Goal: Transaction & Acquisition: Purchase product/service

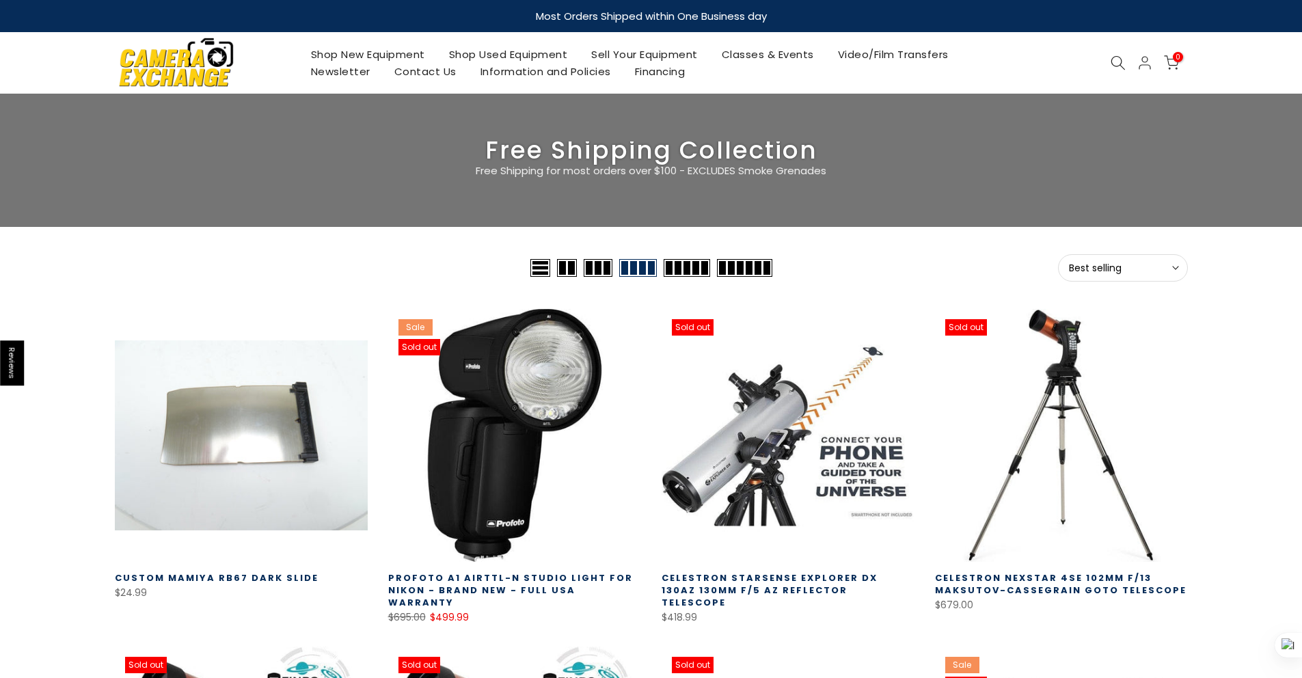
click at [189, 61] on img at bounding box center [176, 62] width 116 height 59
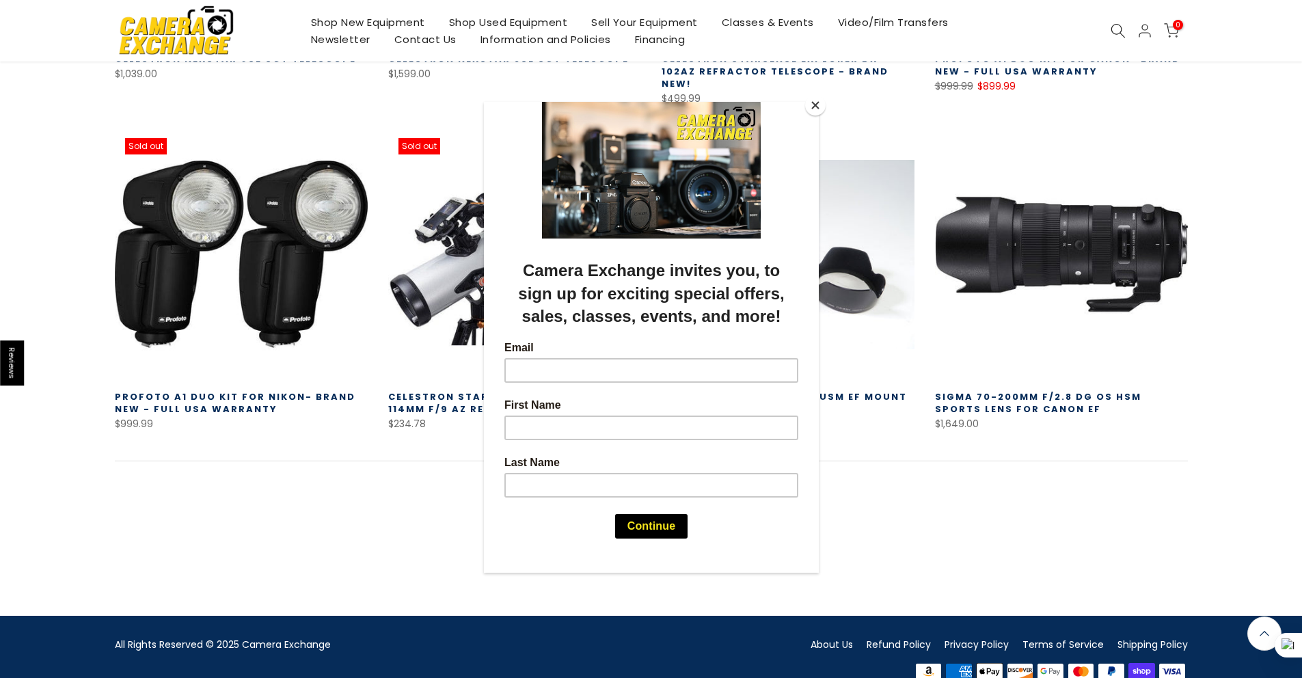
scroll to position [855, 0]
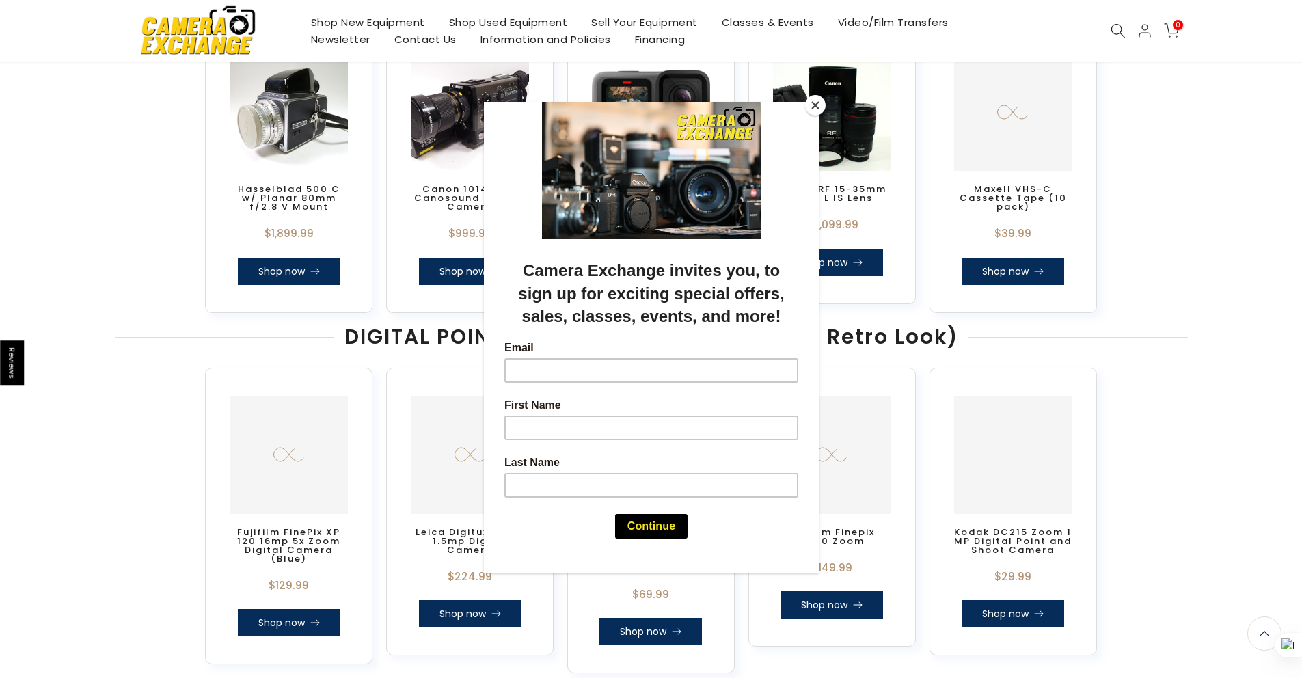
scroll to position [1632, 0]
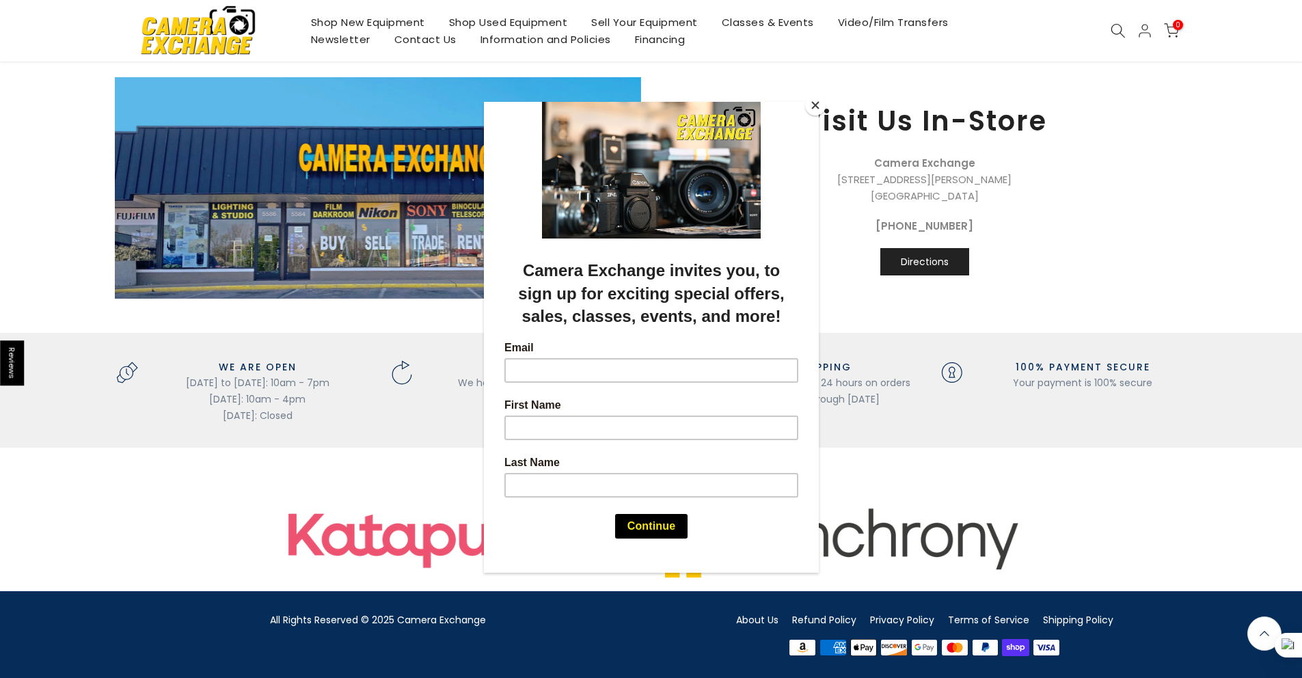
click at [814, 112] on button "Close" at bounding box center [815, 105] width 20 height 20
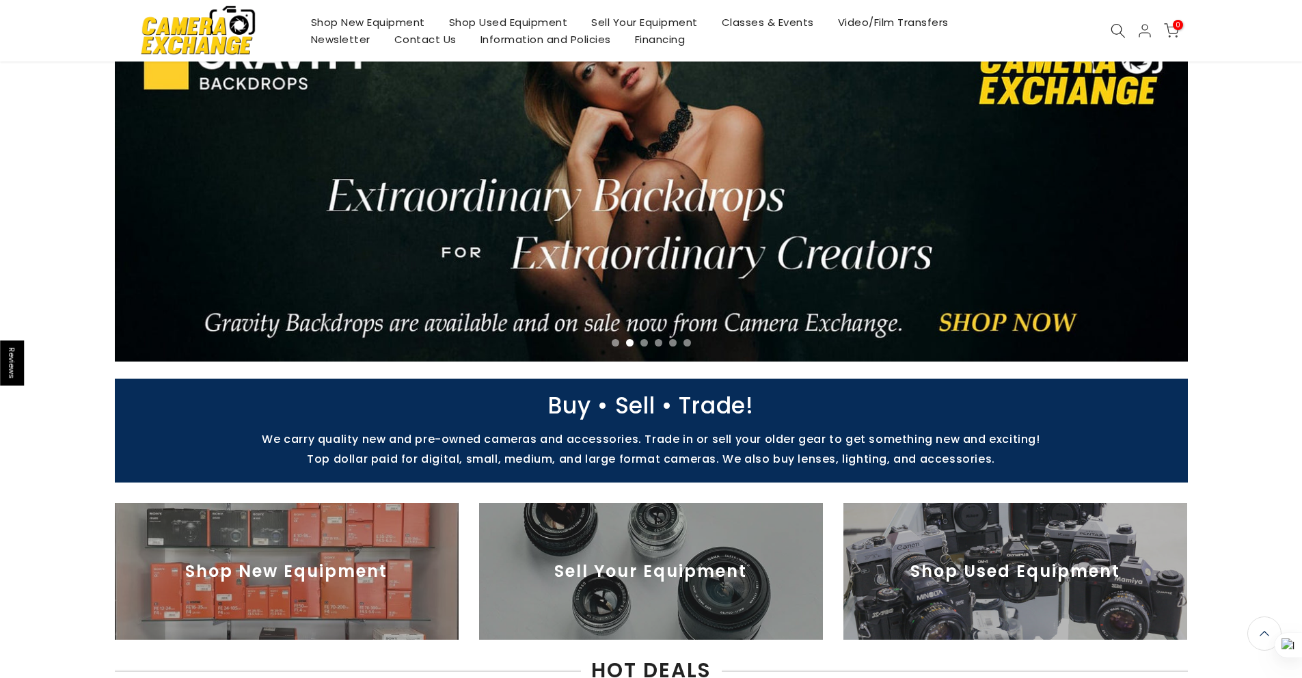
scroll to position [0, 0]
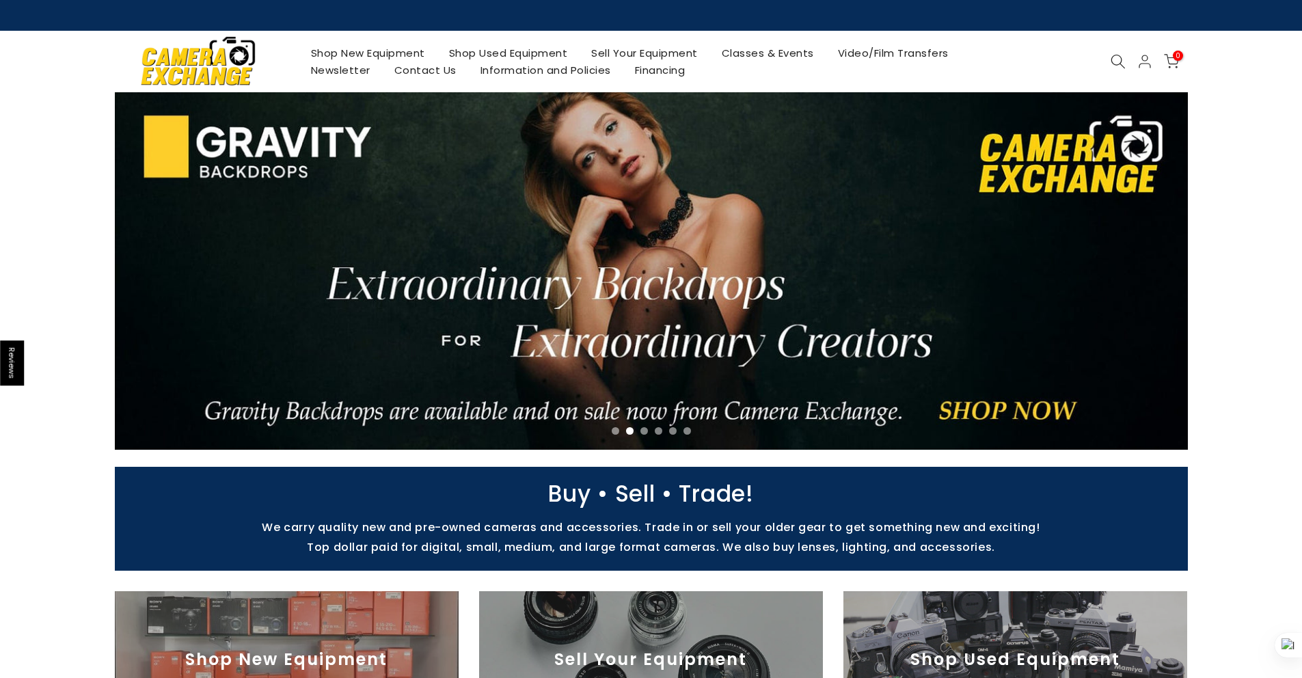
click at [1120, 59] on icon at bounding box center [1117, 61] width 15 height 15
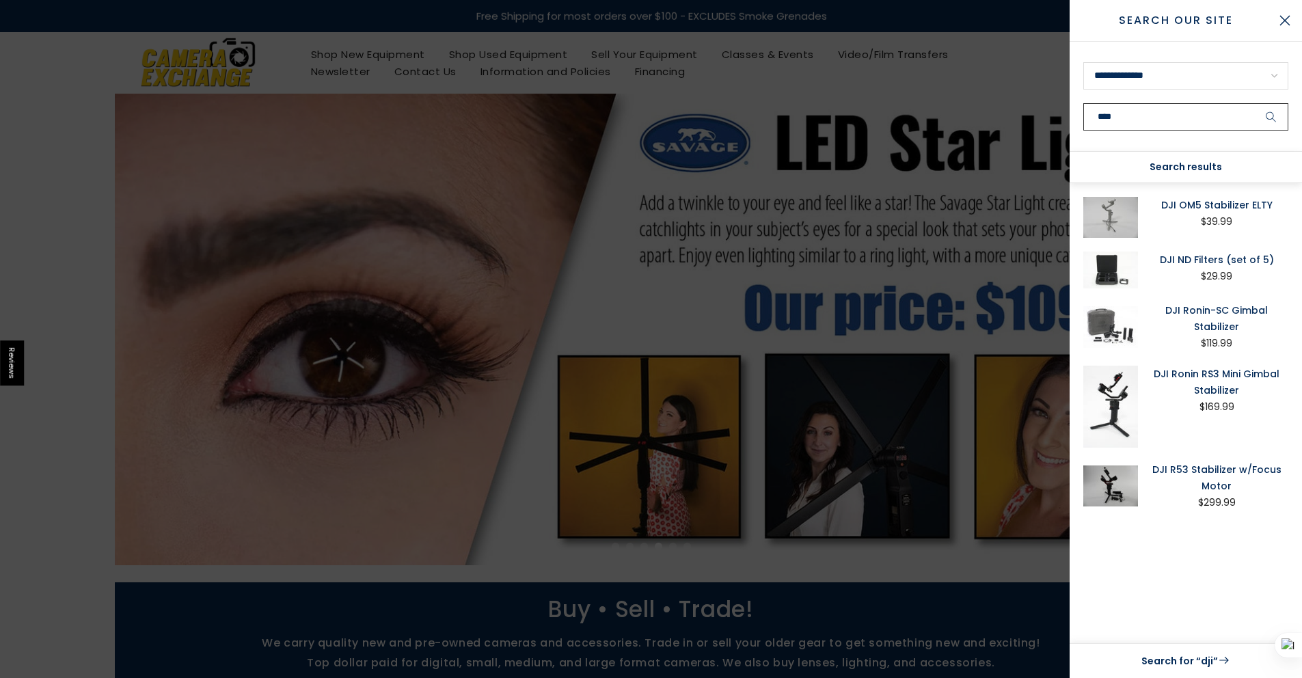
type input "***"
click at [1098, 316] on img at bounding box center [1110, 327] width 55 height 50
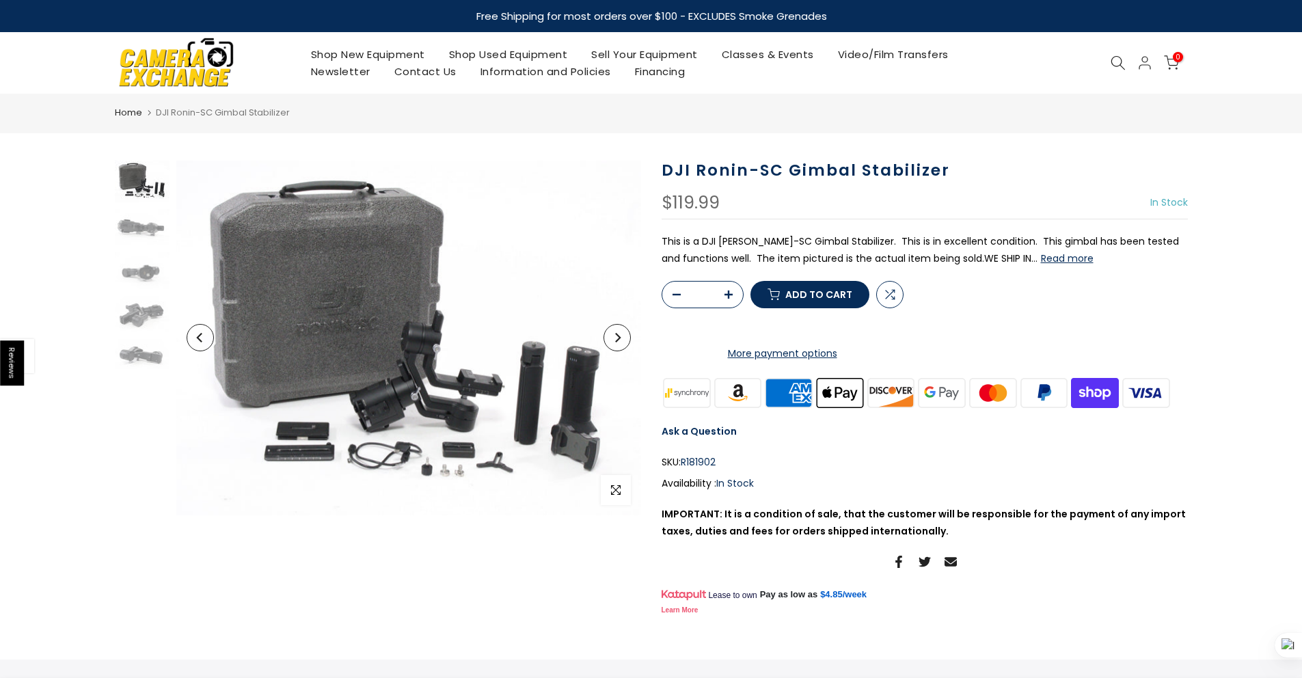
click at [1065, 264] on button "Read more" at bounding box center [1067, 258] width 53 height 12
click at [618, 338] on icon "Next" at bounding box center [617, 338] width 5 height 10
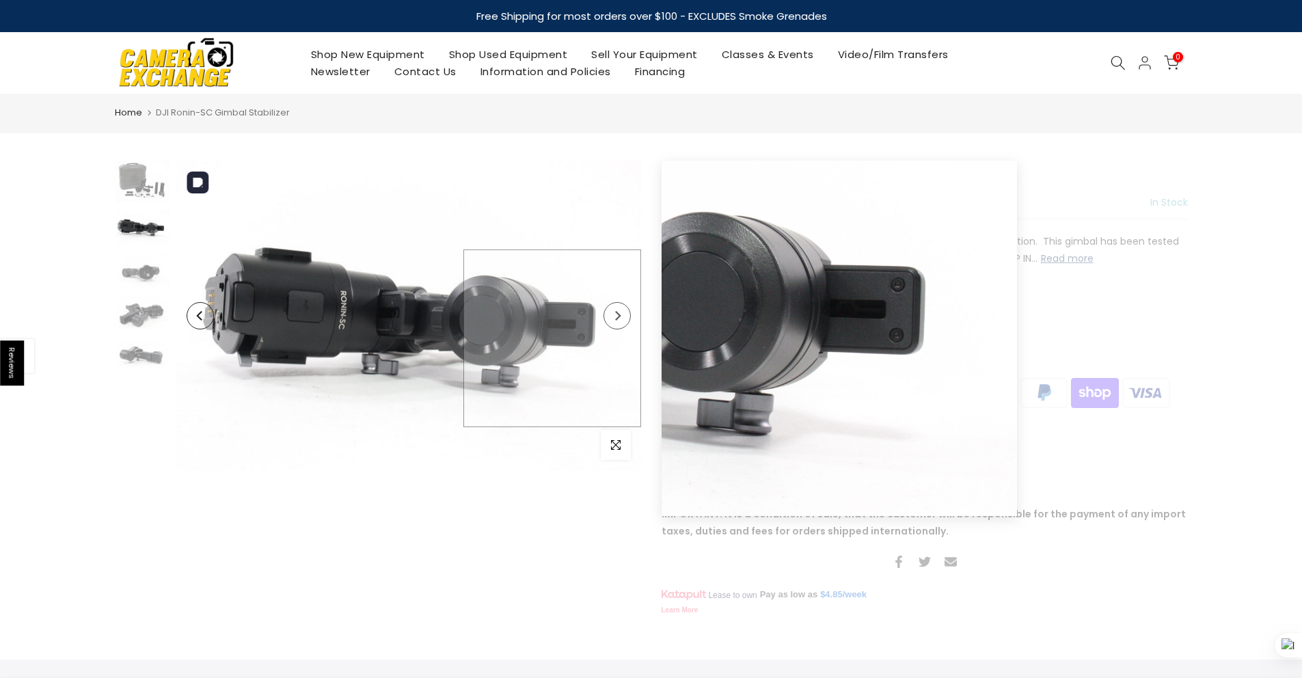
click at [618, 338] on img at bounding box center [408, 315] width 465 height 309
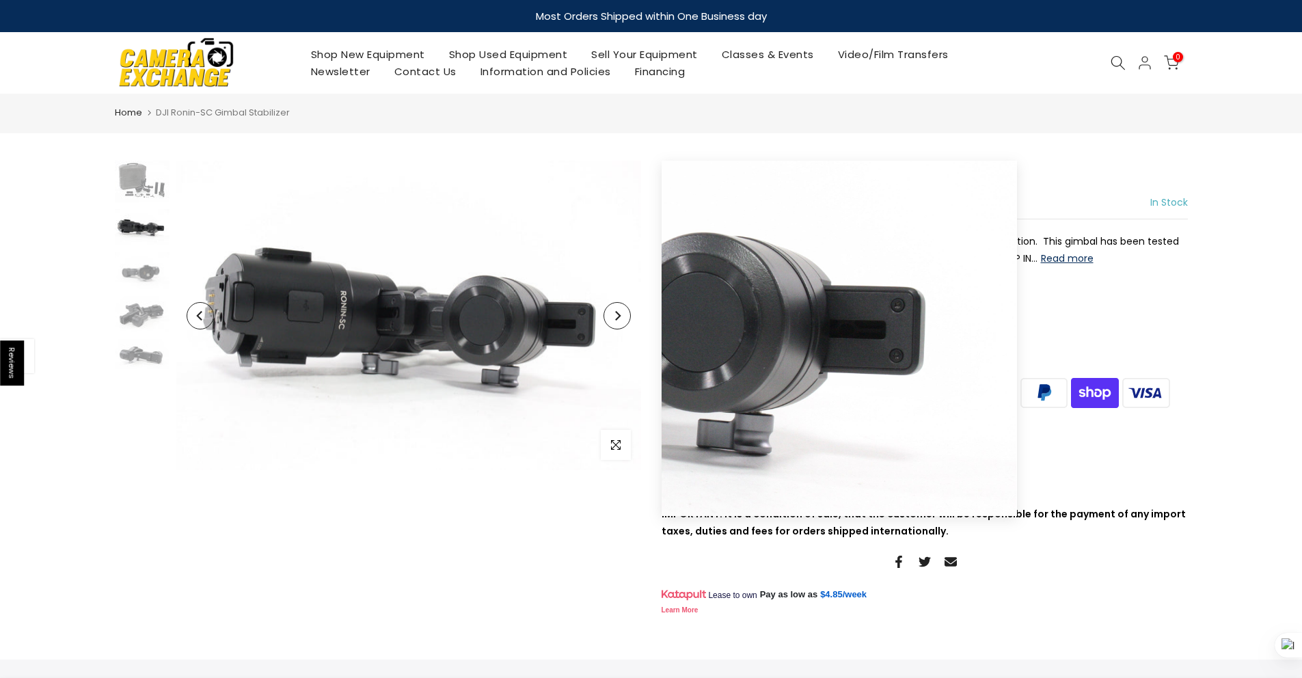
click at [621, 319] on button "Next" at bounding box center [616, 315] width 27 height 27
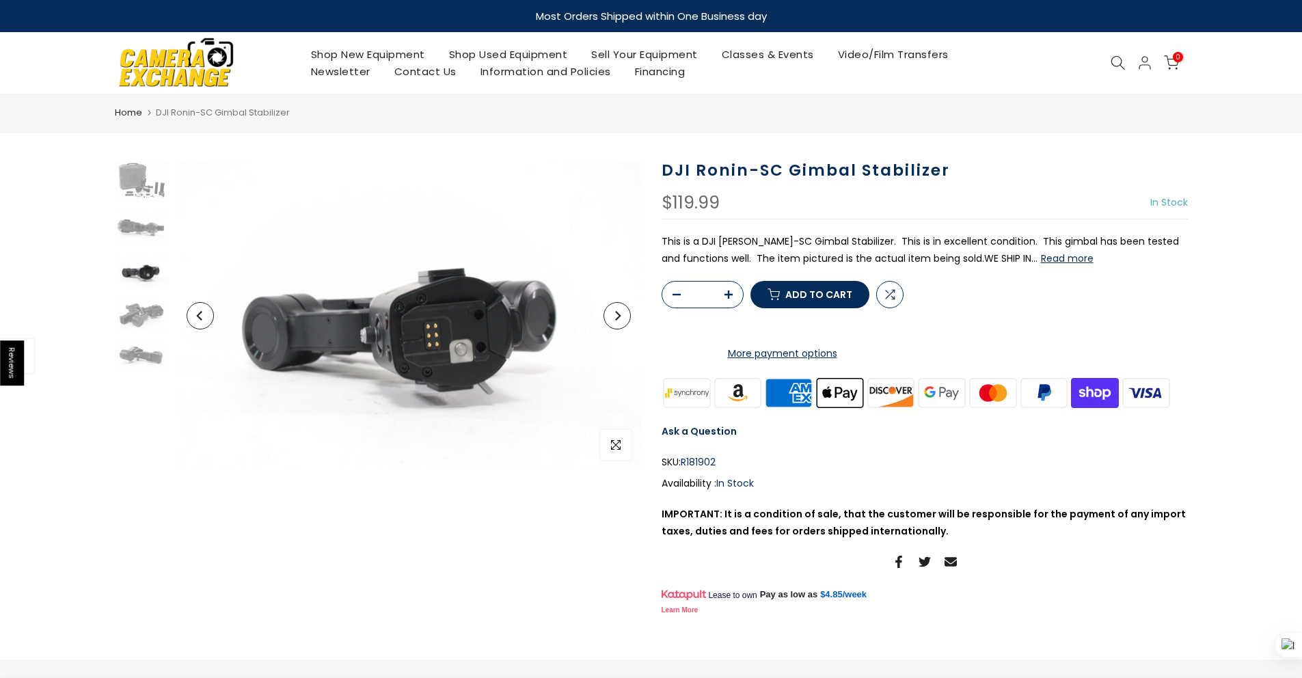
click at [621, 319] on button "Next" at bounding box center [616, 315] width 27 height 27
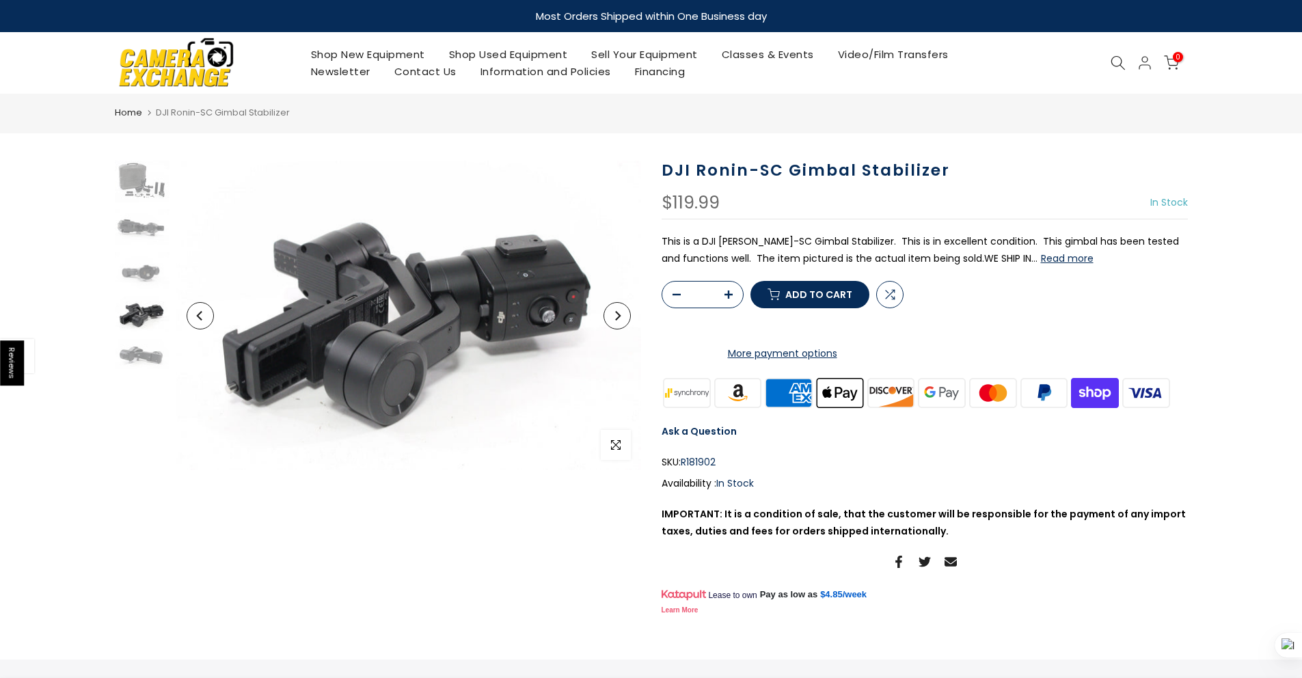
click at [621, 319] on button "Next" at bounding box center [616, 315] width 27 height 27
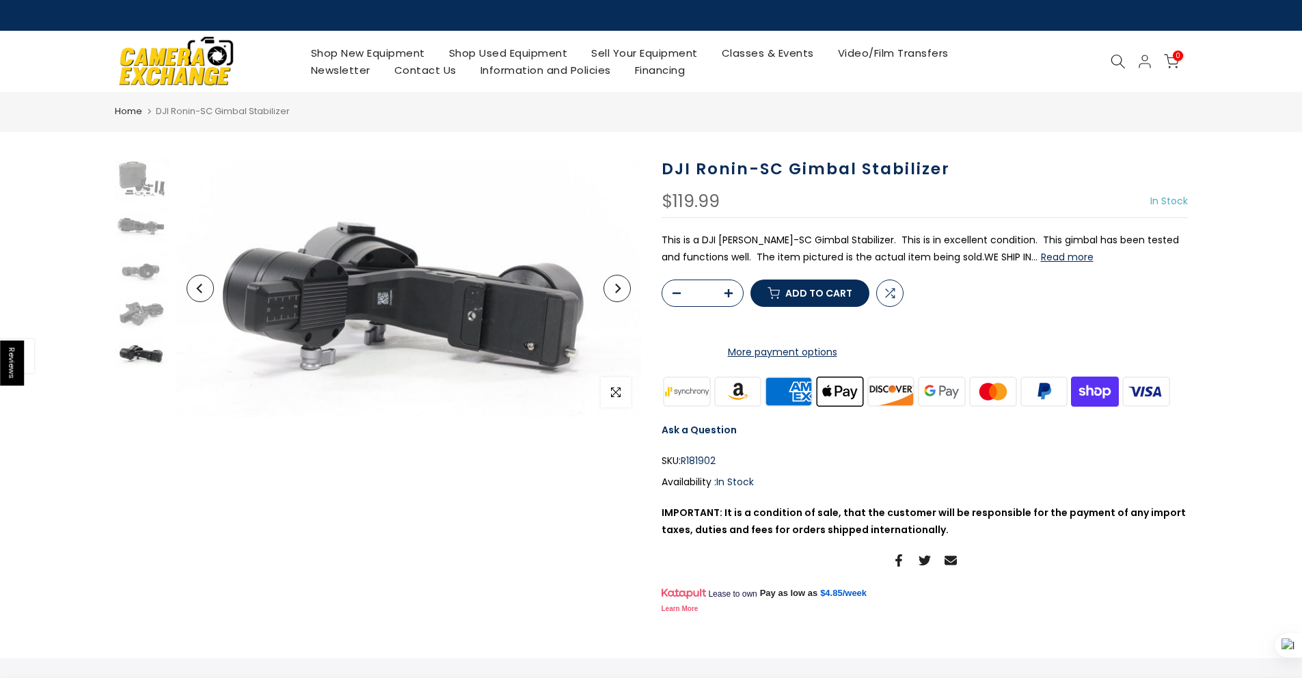
click at [614, 292] on icon "Next" at bounding box center [617, 289] width 10 height 10
